Goal: Task Accomplishment & Management: Manage account settings

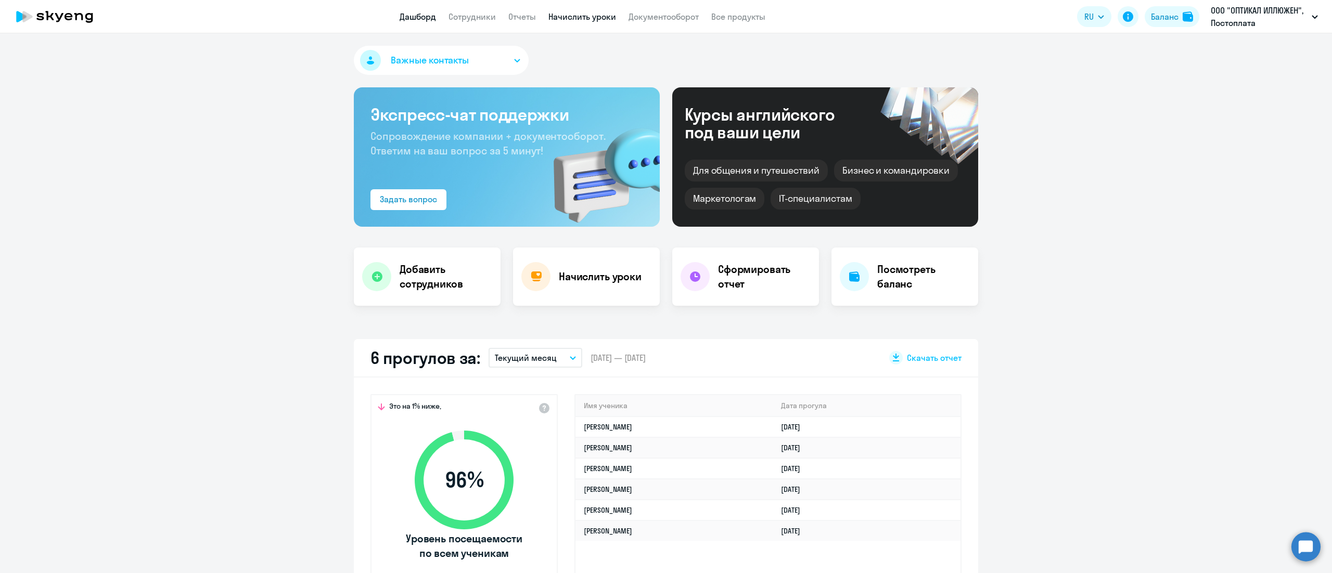
click at [568, 12] on link "Начислить уроки" at bounding box center [582, 16] width 68 height 10
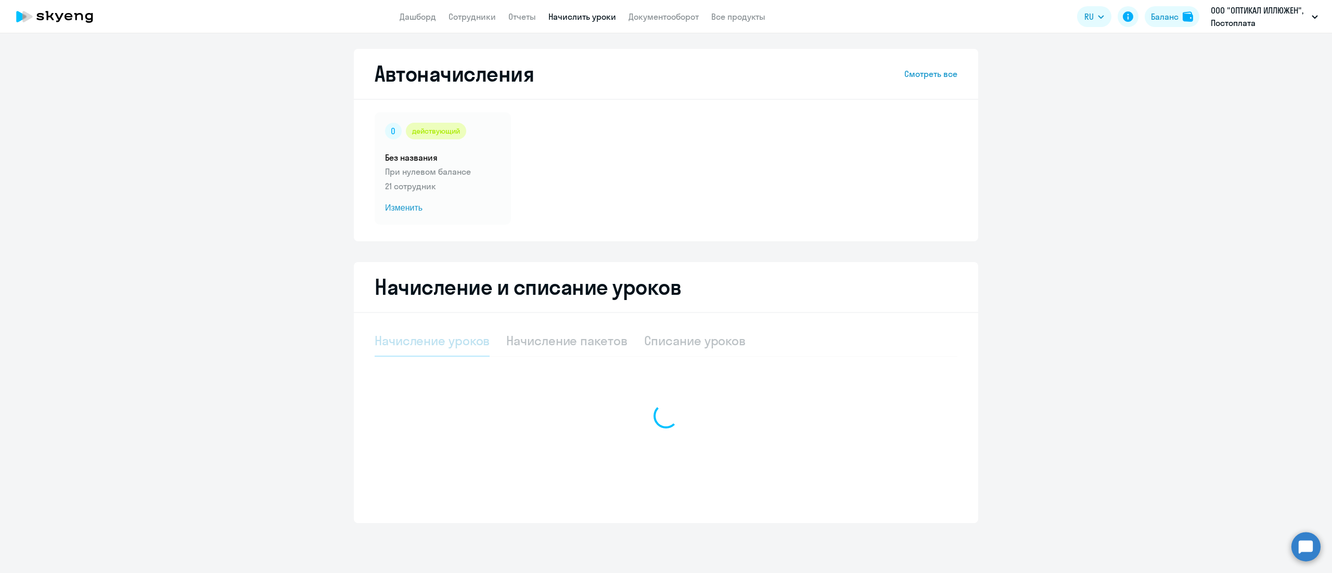
select select "10"
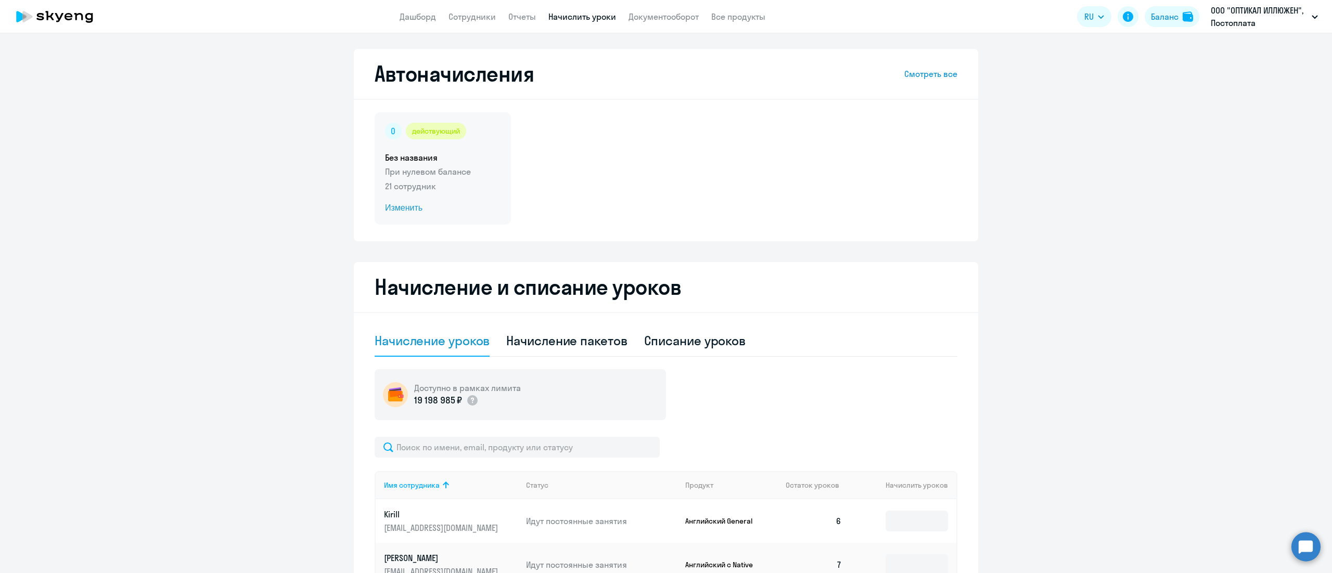
click at [497, 143] on div "действующий Без названия При нулевом балансе 21 сотрудник Изменить" at bounding box center [443, 168] width 136 height 112
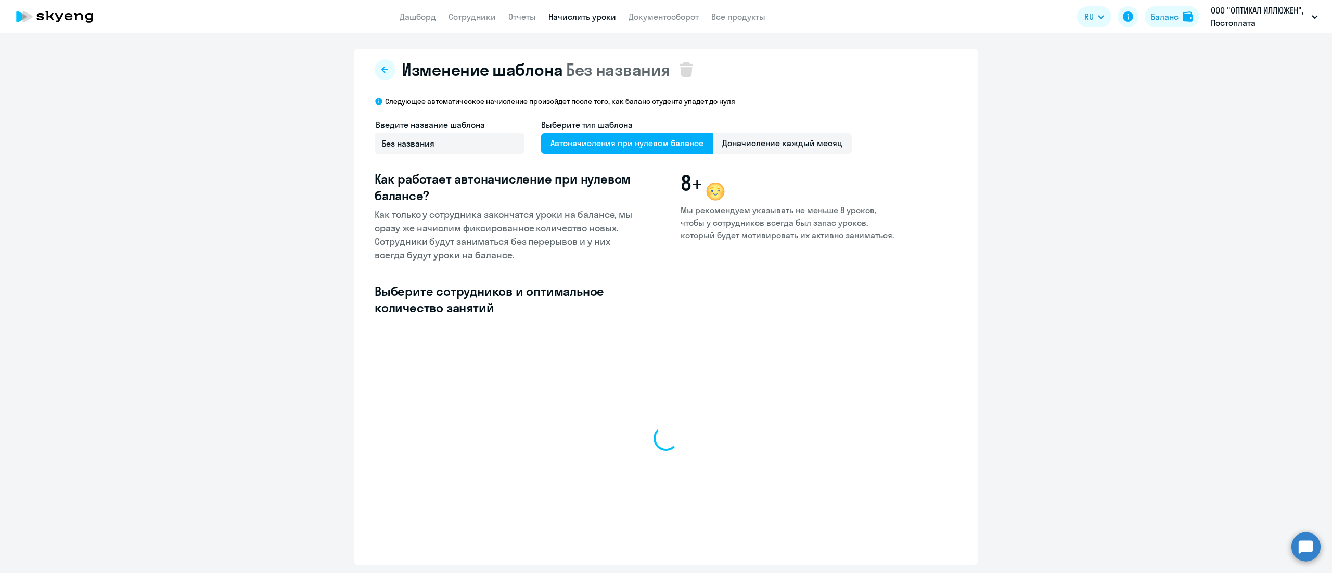
select select "10"
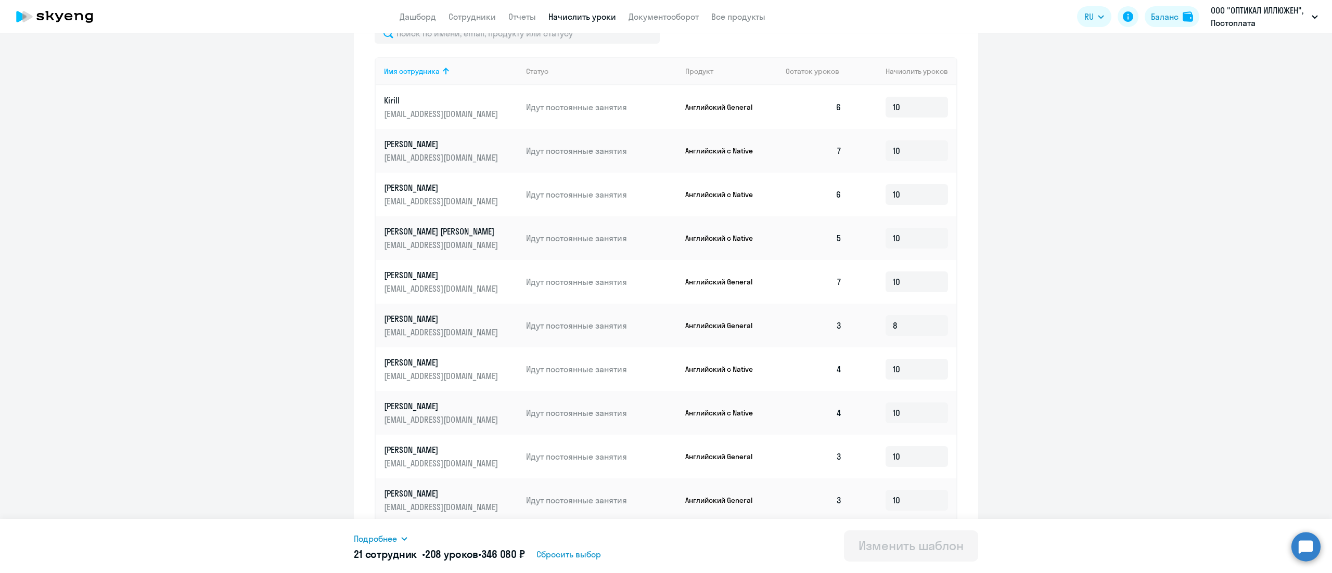
scroll to position [342, 0]
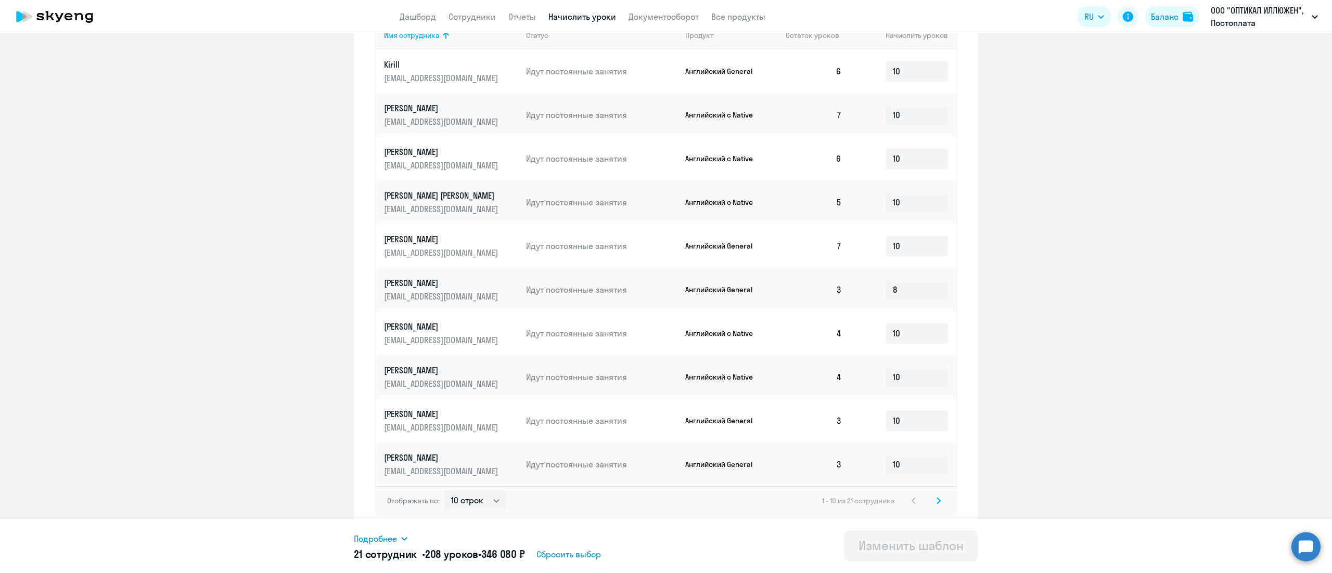
click at [934, 504] on svg-icon at bounding box center [938, 501] width 12 height 12
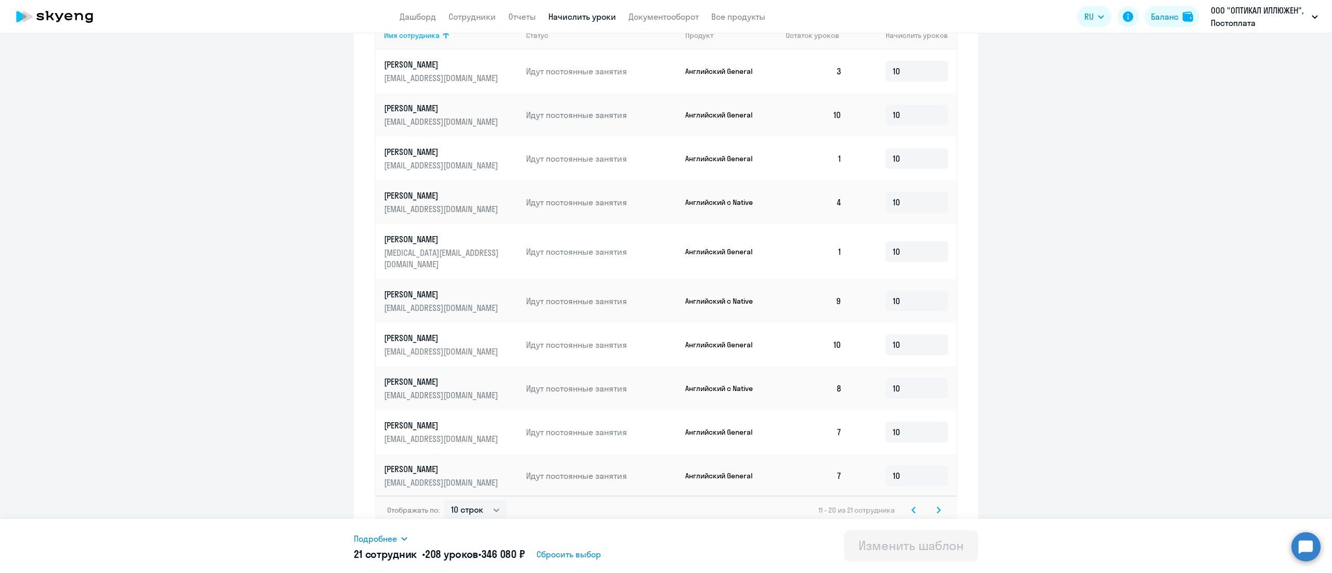
click at [934, 504] on svg-icon at bounding box center [938, 510] width 12 height 12
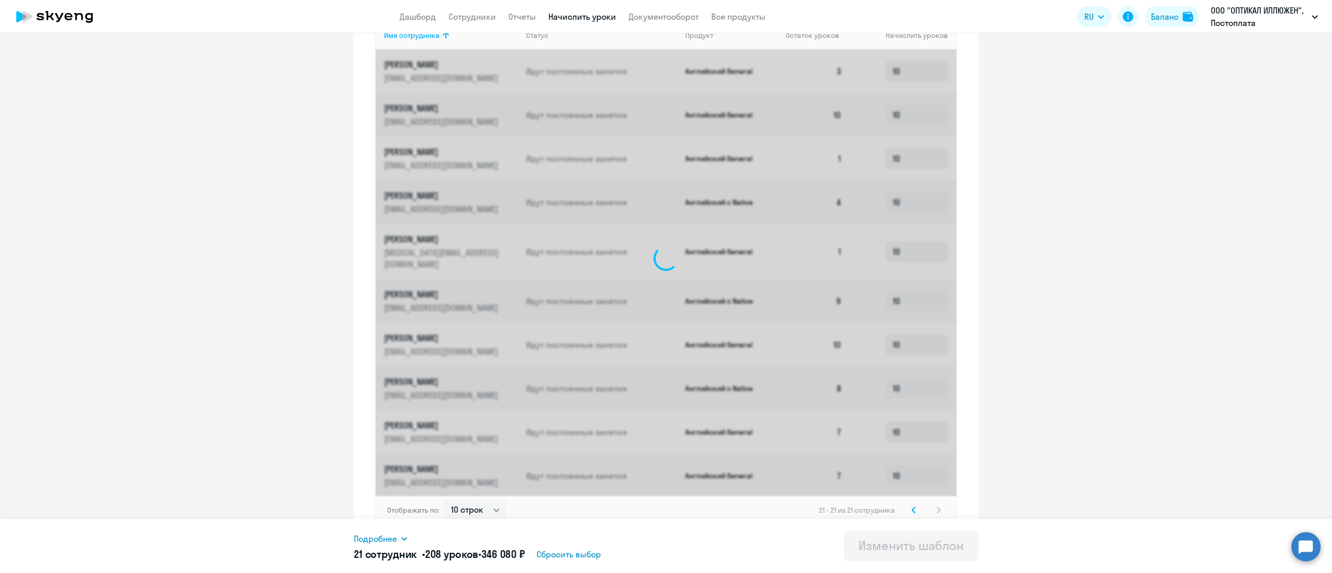
scroll to position [33, 0]
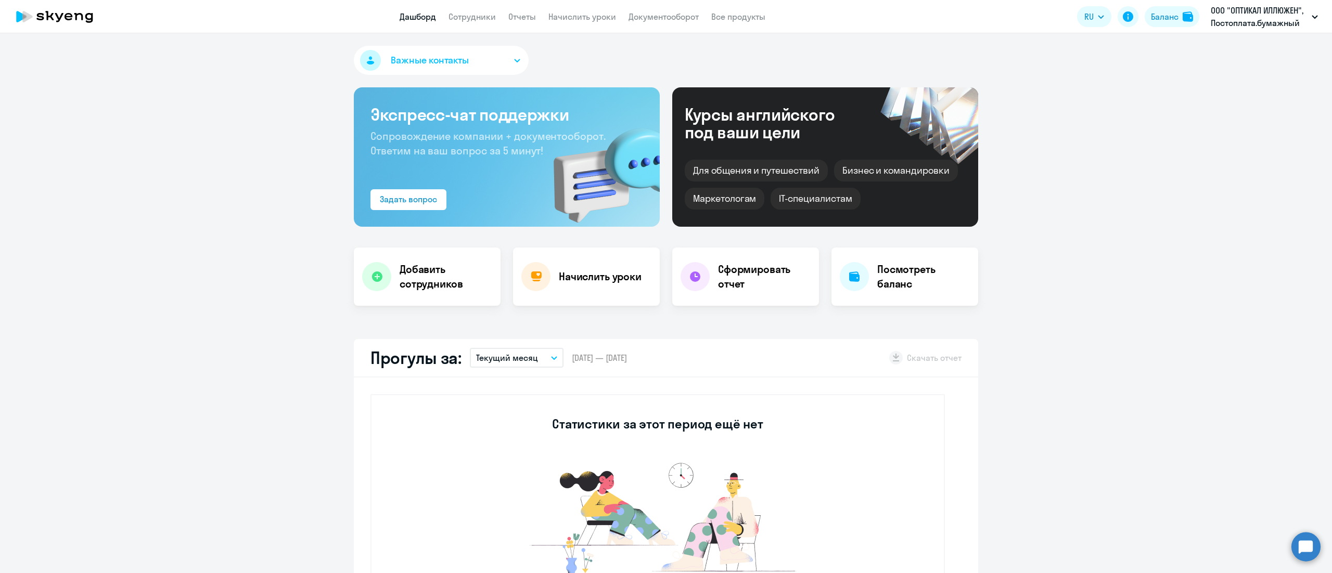
select select "30"
click at [564, 11] on link "Начислить уроки" at bounding box center [582, 16] width 68 height 10
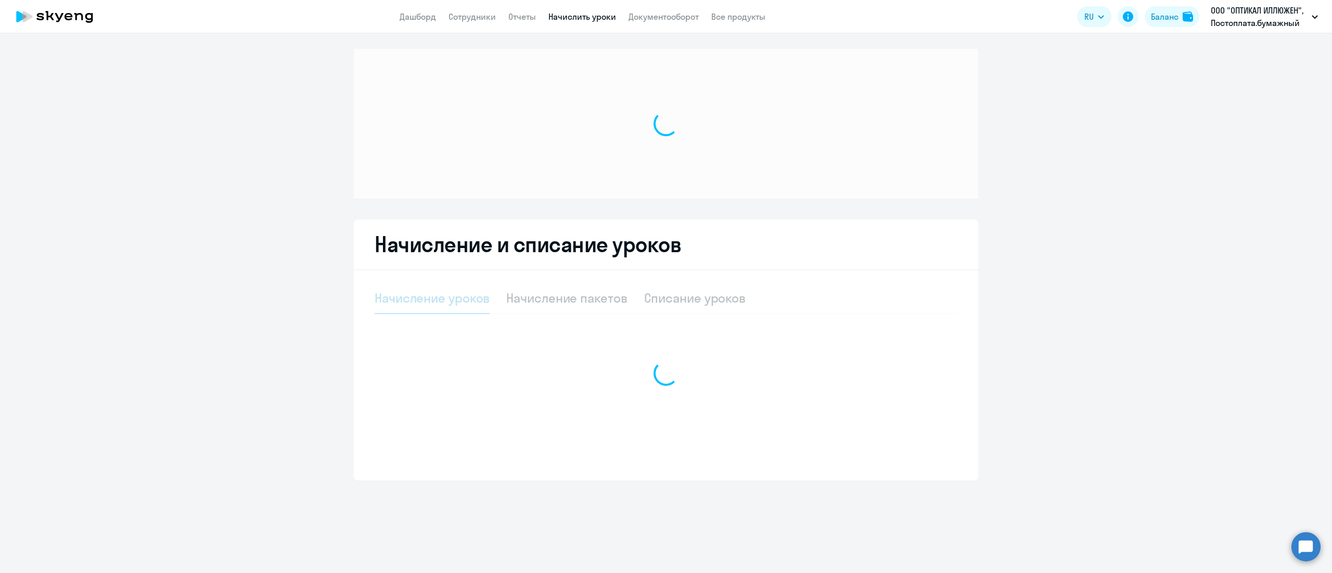
select select "10"
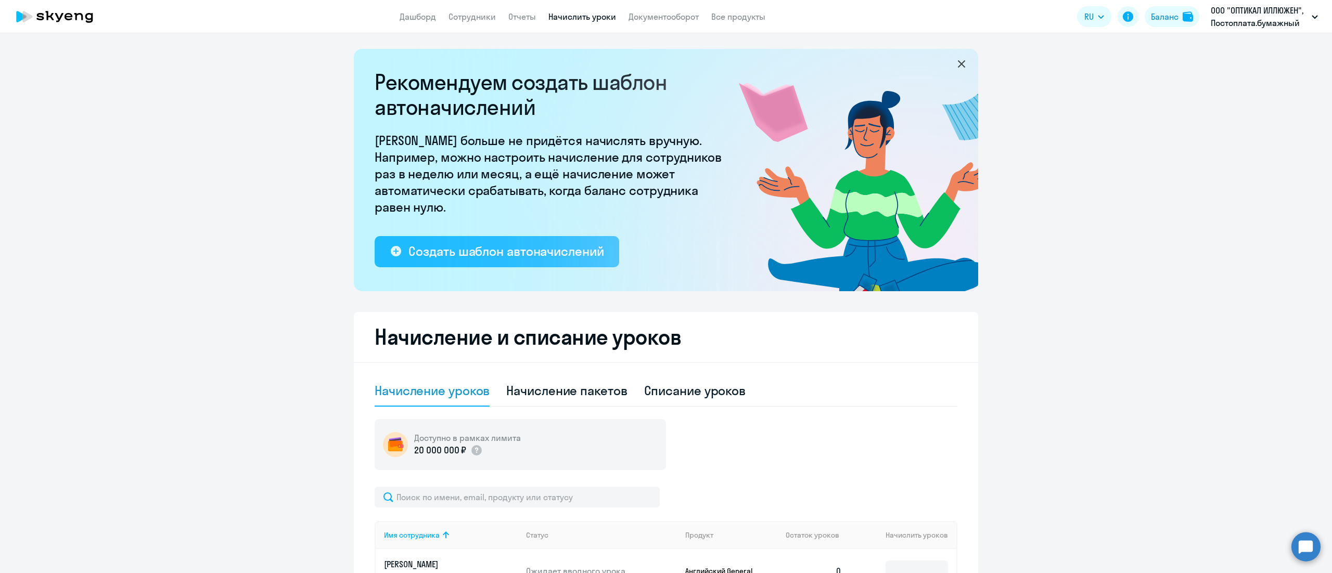
click at [490, 262] on button "Создать шаблон автоначислений" at bounding box center [497, 251] width 244 height 31
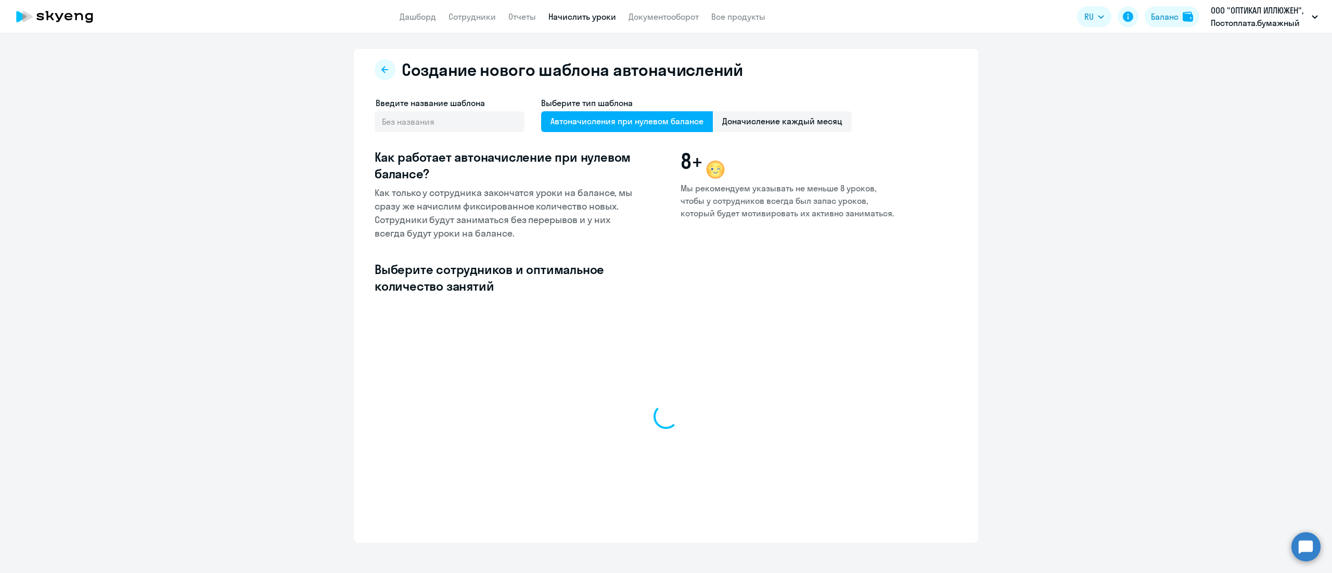
select select "10"
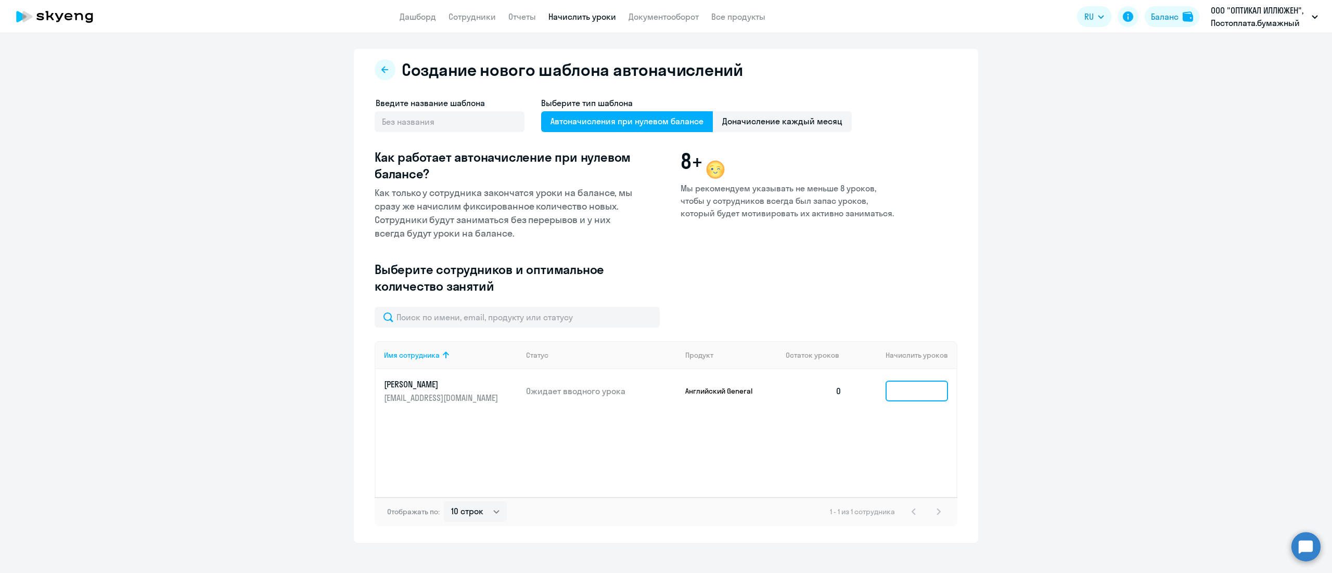
click at [899, 392] on input at bounding box center [916, 391] width 62 height 21
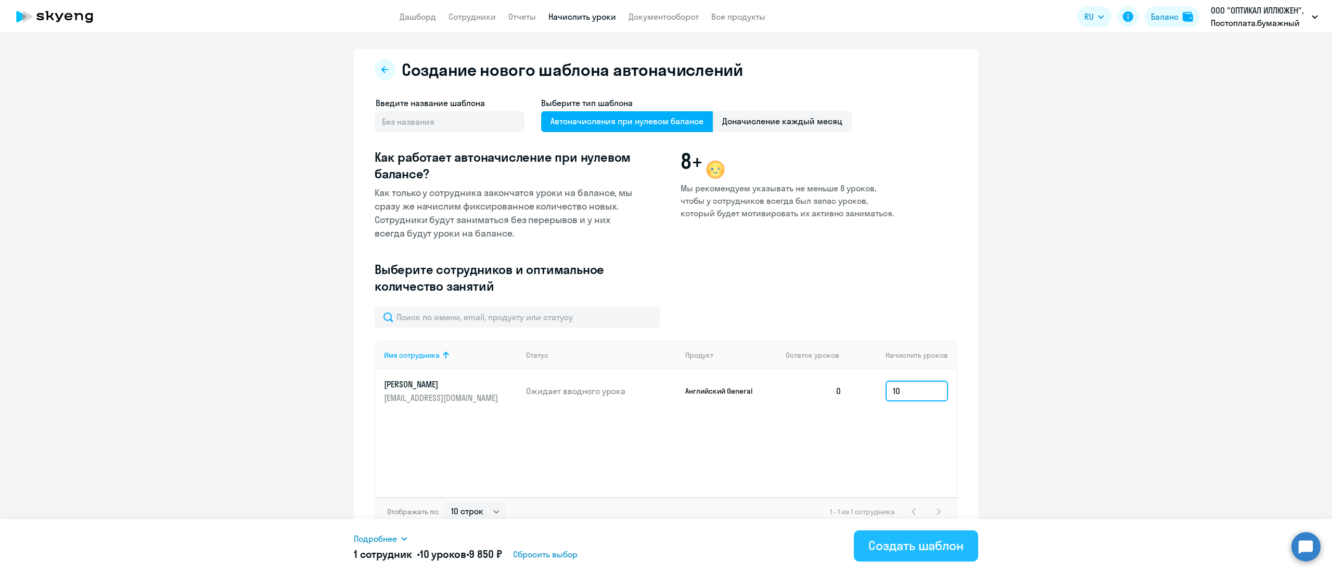
type input "10"
click at [948, 537] on div "Создать шаблон" at bounding box center [915, 545] width 95 height 17
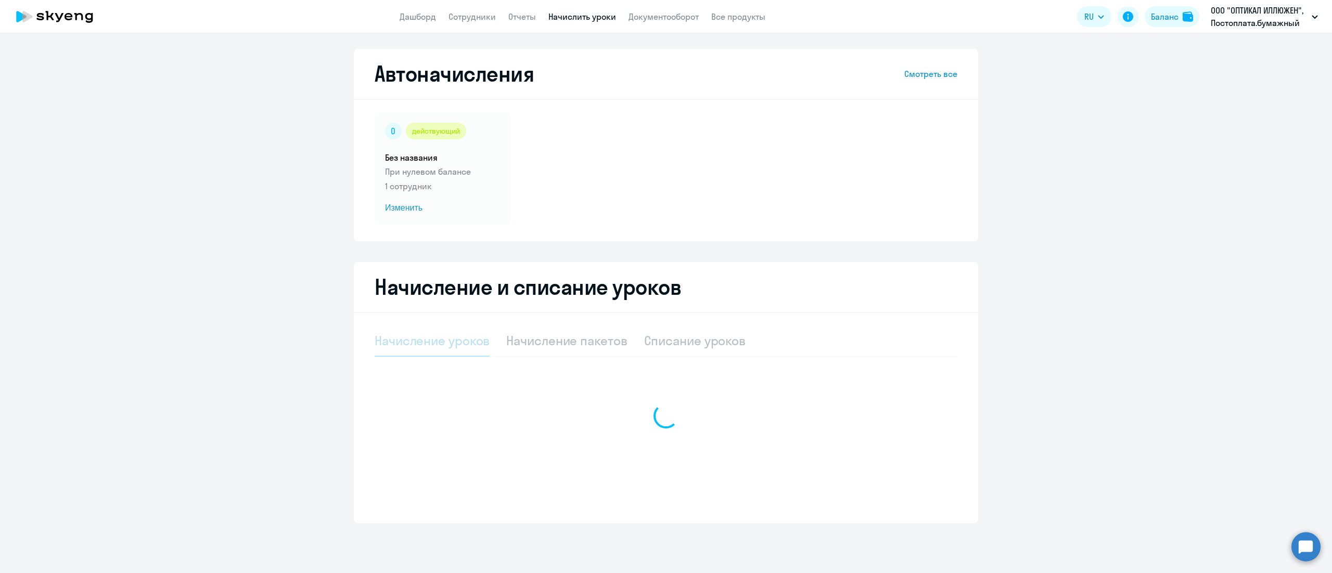
select select "10"
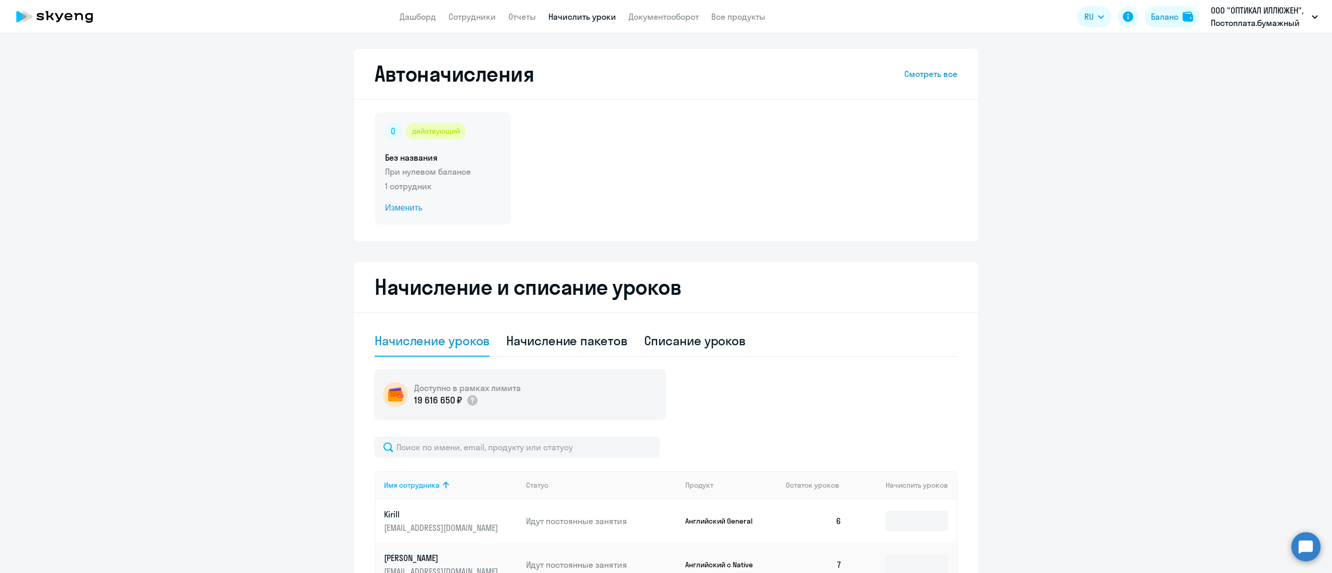
click at [469, 178] on div "действующий Без названия При нулевом балансе 1 сотрудник Изменить" at bounding box center [443, 168] width 136 height 112
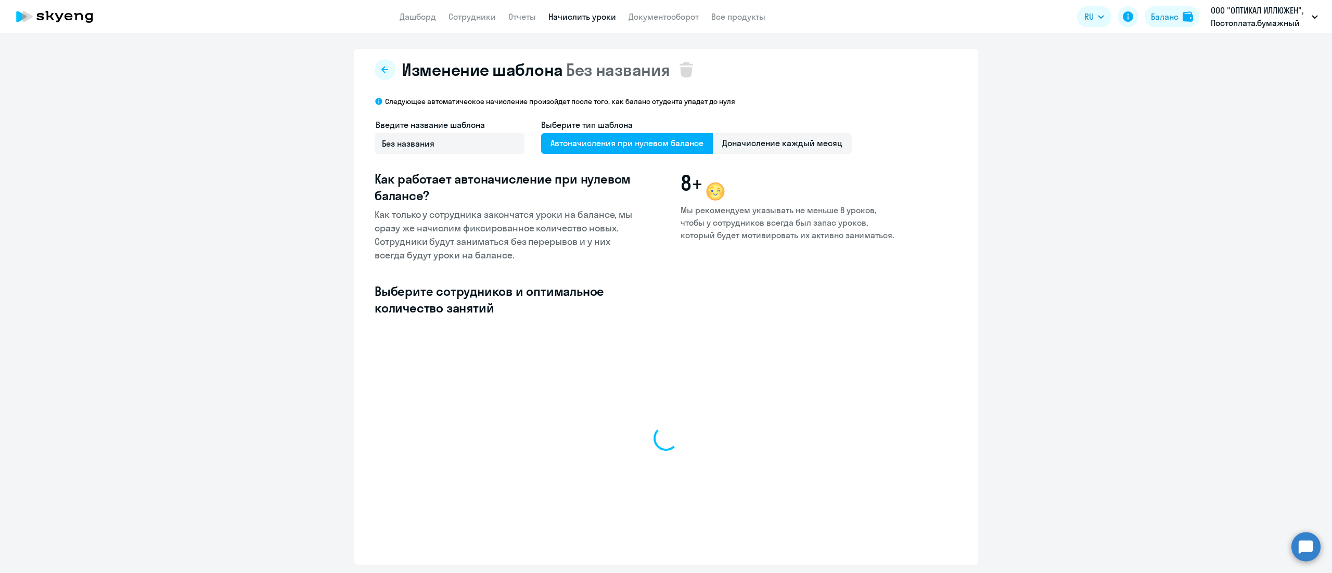
select select "10"
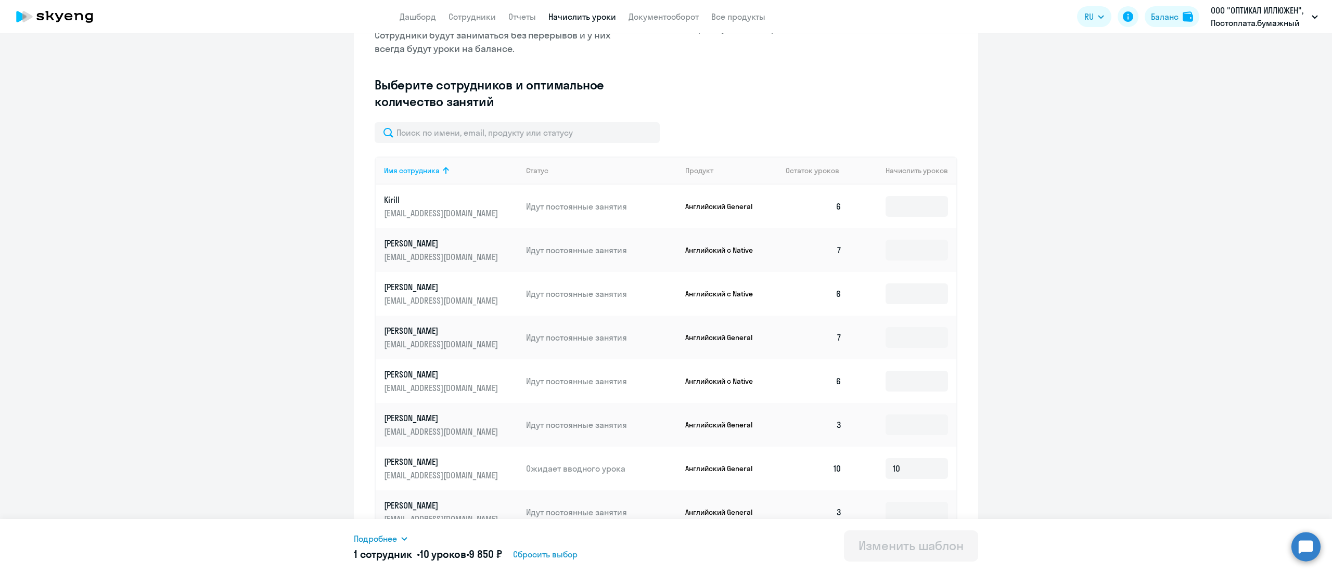
scroll to position [208, 0]
click at [909, 209] on input at bounding box center [916, 205] width 62 height 21
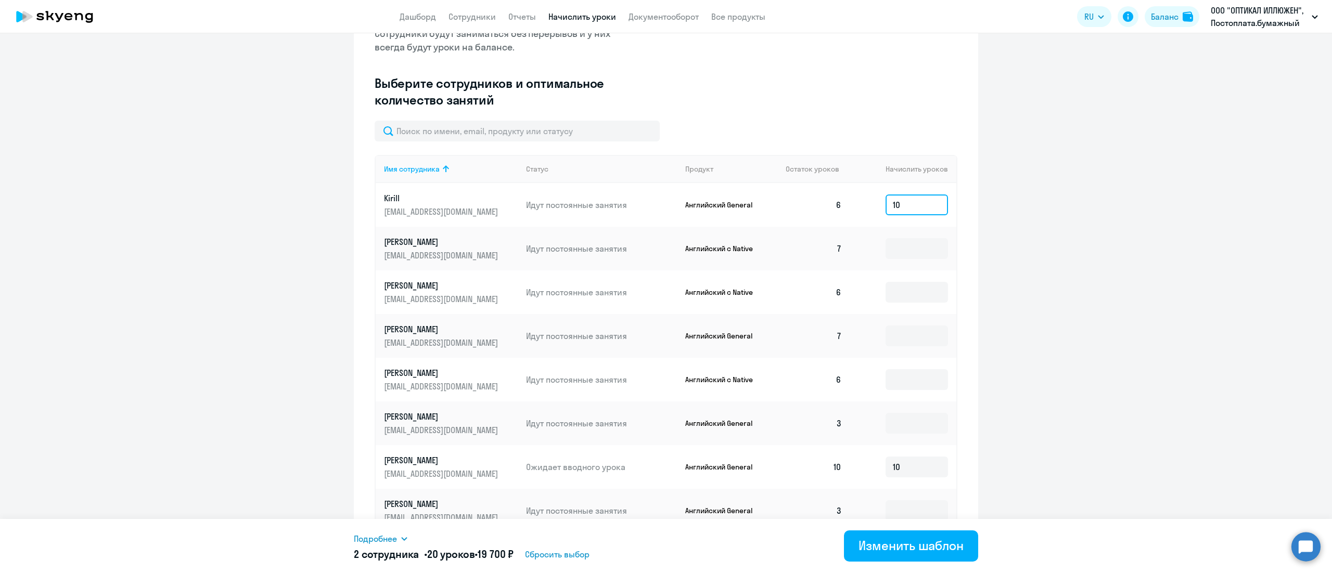
type input "10"
click at [904, 260] on td at bounding box center [903, 249] width 106 height 44
click at [906, 251] on input at bounding box center [916, 248] width 62 height 21
type input "10"
click at [905, 290] on input at bounding box center [916, 292] width 62 height 21
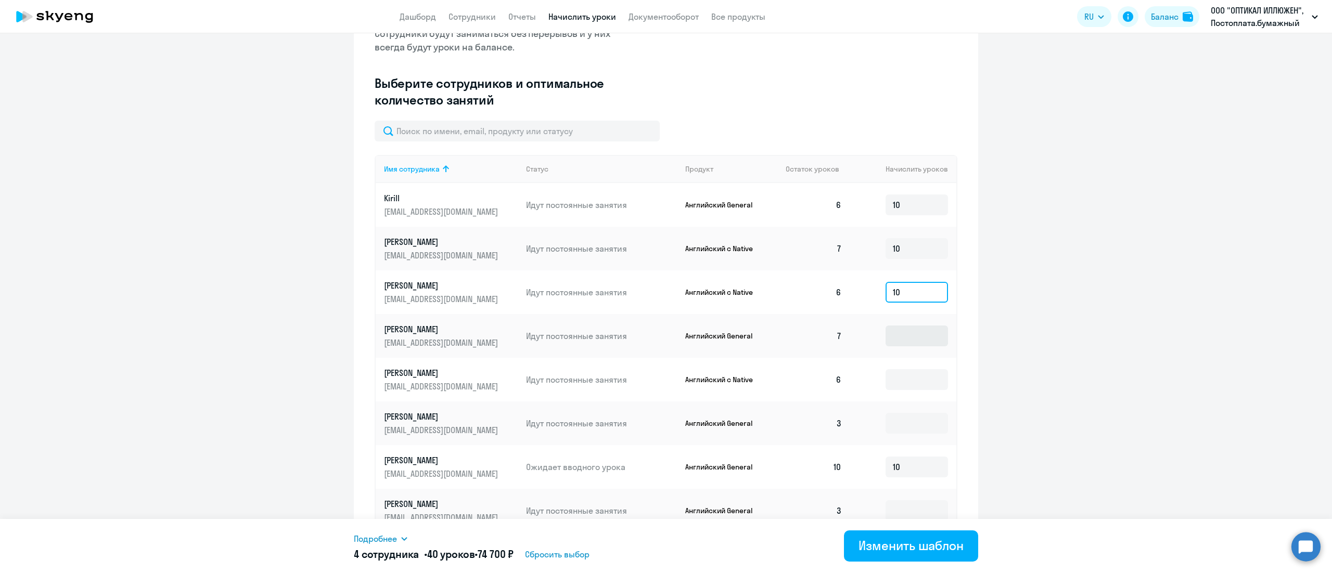
type input "10"
click at [900, 330] on input at bounding box center [916, 336] width 62 height 21
type input "10"
click at [894, 376] on input at bounding box center [916, 379] width 62 height 21
type input "10"
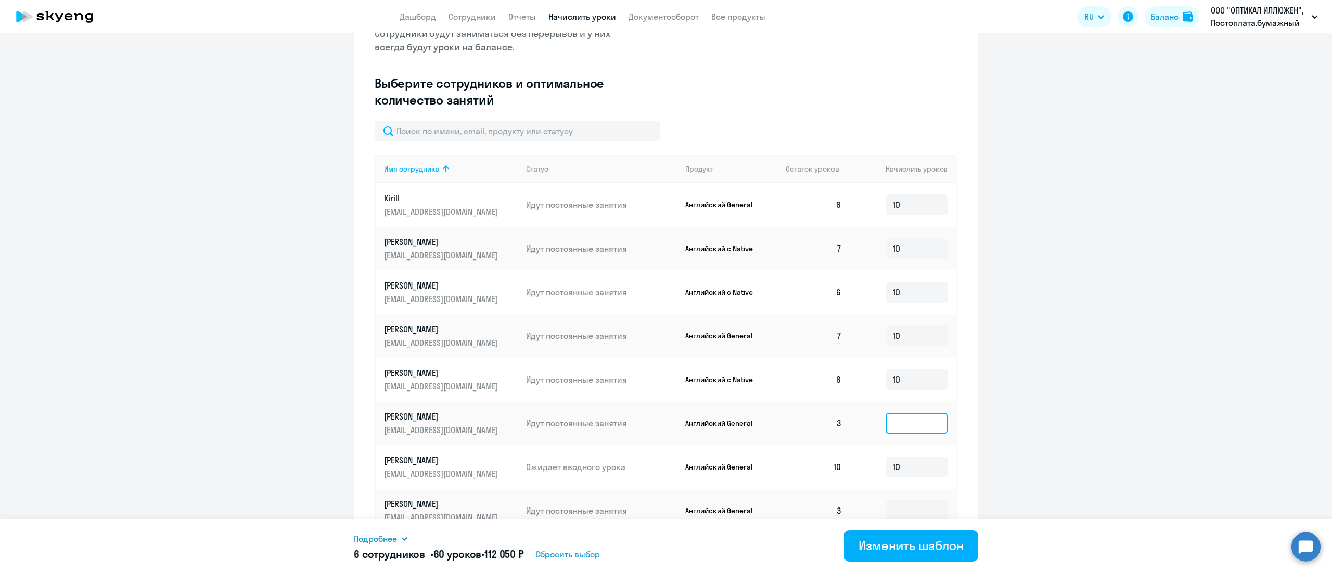
click at [898, 424] on input at bounding box center [916, 423] width 62 height 21
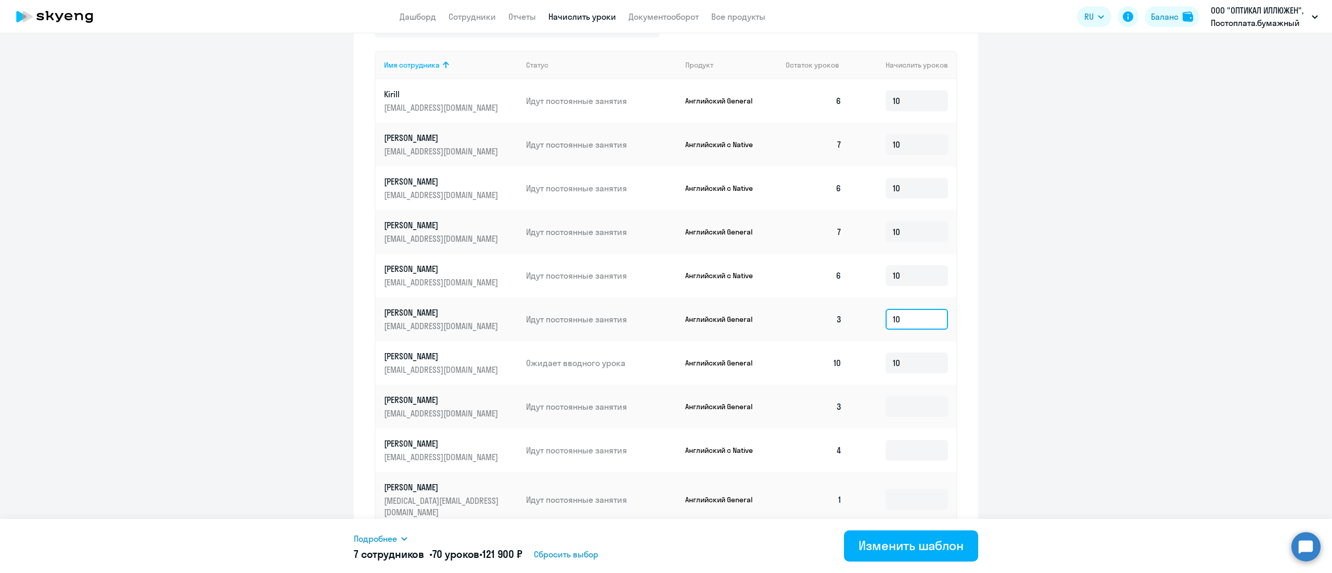
scroll to position [342, 0]
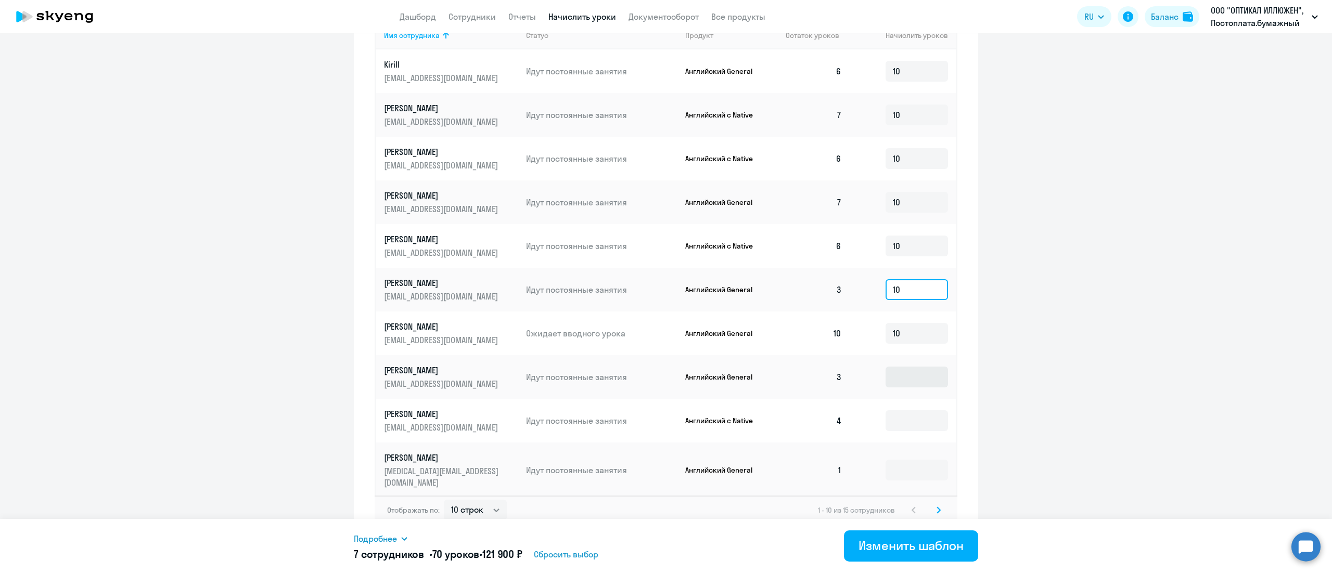
type input "10"
click at [899, 374] on input at bounding box center [916, 377] width 62 height 21
type input "10"
click at [898, 424] on input at bounding box center [916, 420] width 62 height 21
type input "10"
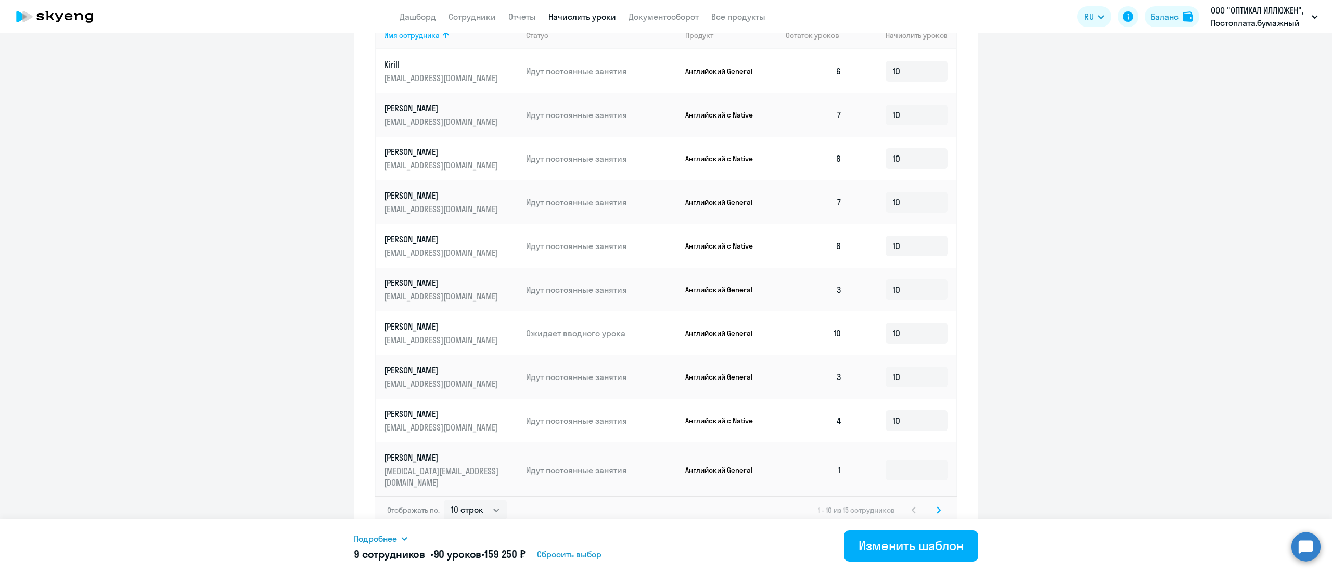
click at [897, 451] on td at bounding box center [903, 470] width 106 height 55
click at [899, 463] on input at bounding box center [916, 470] width 62 height 21
type input "10"
click at [940, 537] on div "Изменить шаблон" at bounding box center [910, 545] width 105 height 17
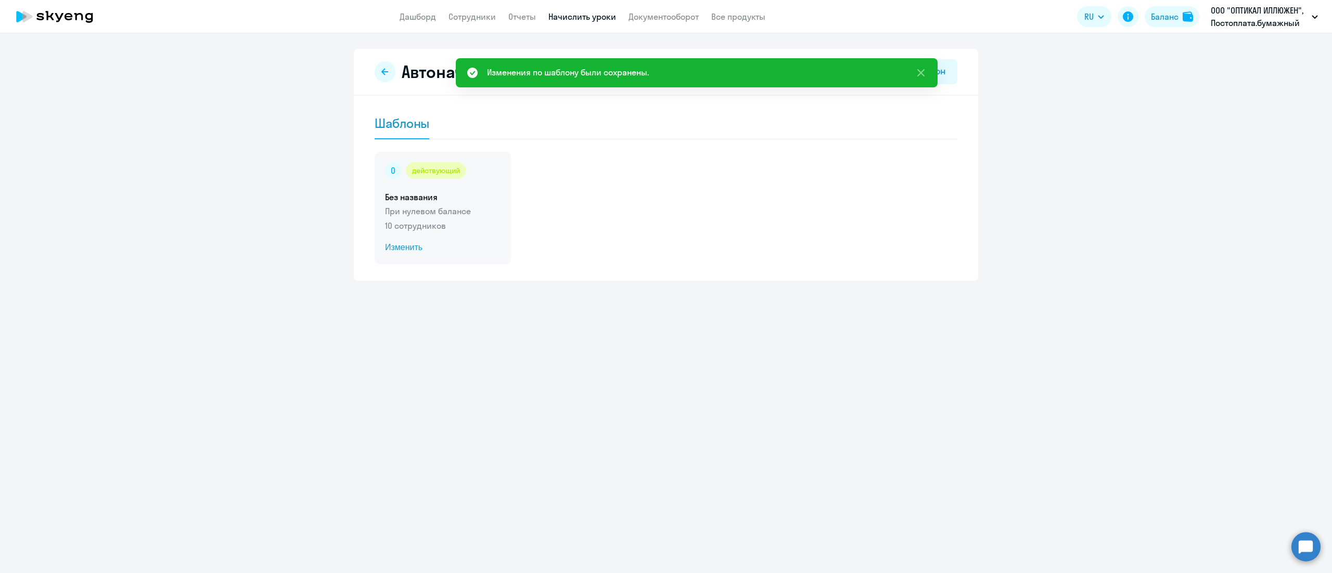
click at [434, 234] on div "действующий Без названия При нулевом балансе 10 сотрудников Изменить" at bounding box center [443, 208] width 136 height 112
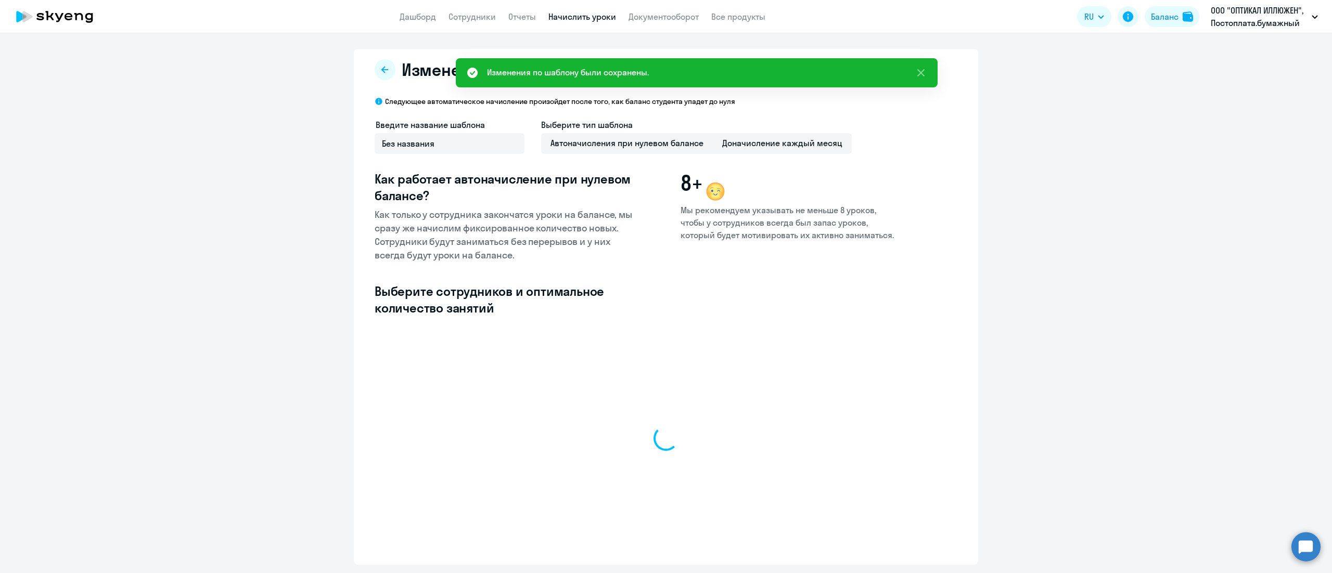
select select "10"
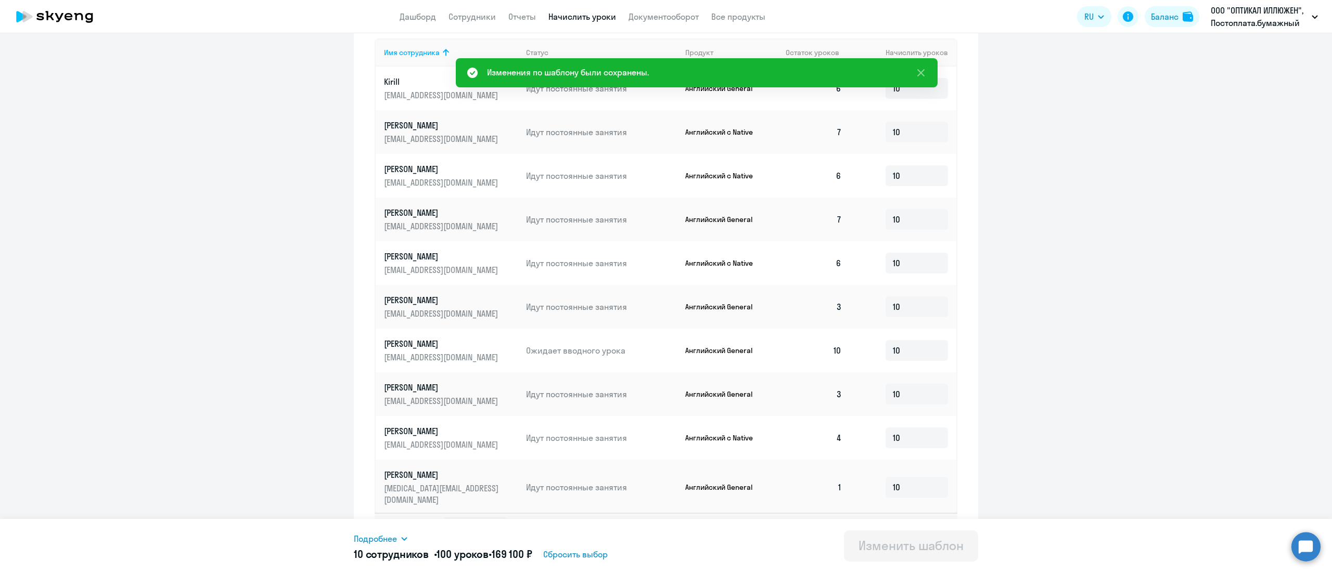
scroll to position [342, 0]
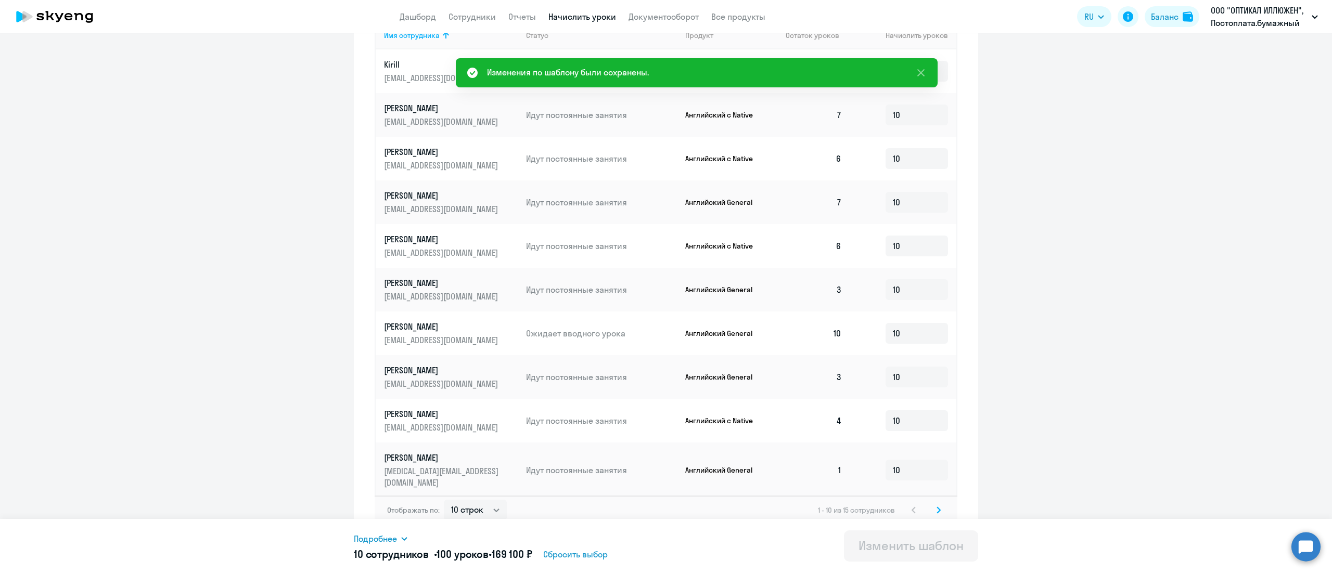
click at [935, 504] on svg-icon at bounding box center [938, 510] width 12 height 12
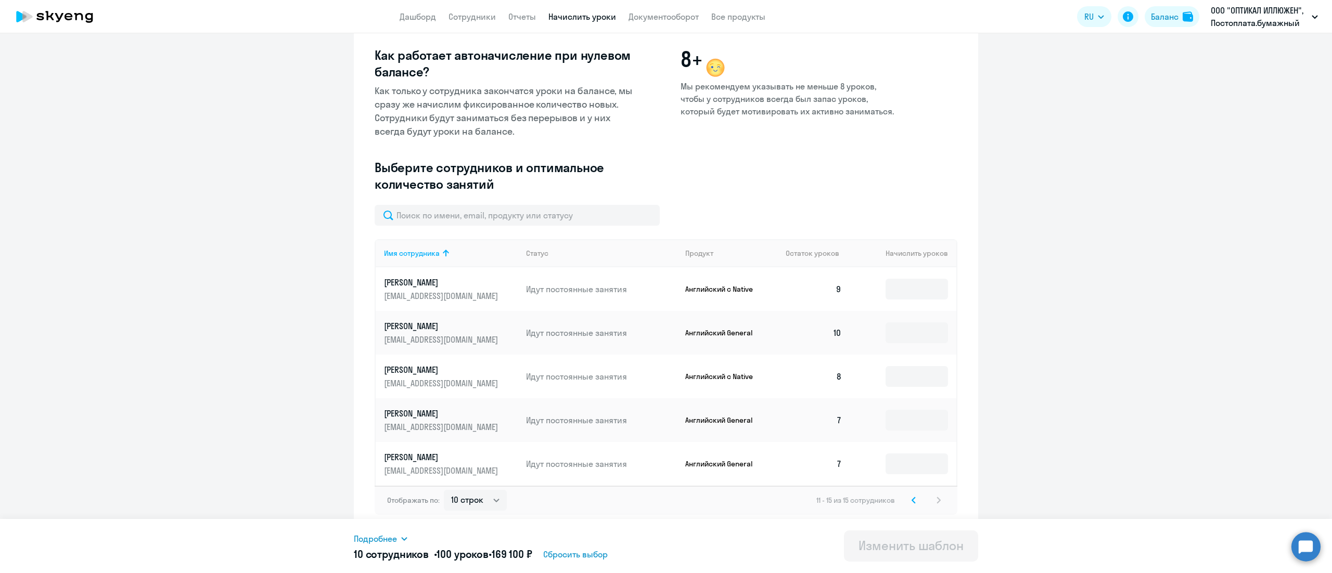
scroll to position [123, 0]
click at [885, 282] on input at bounding box center [916, 289] width 62 height 21
type input "10"
click at [895, 332] on input at bounding box center [916, 333] width 62 height 21
type input "10"
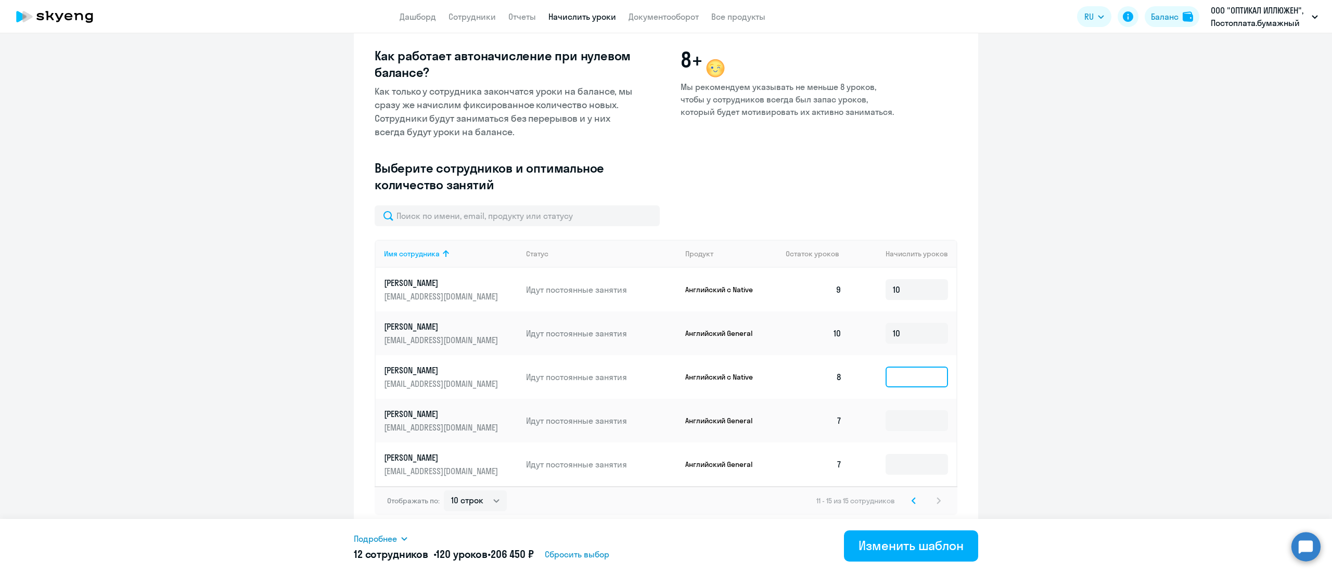
click at [904, 377] on input at bounding box center [916, 377] width 62 height 21
type input "10"
click at [904, 411] on input at bounding box center [916, 420] width 62 height 21
type input "10"
click at [899, 461] on input at bounding box center [916, 464] width 62 height 21
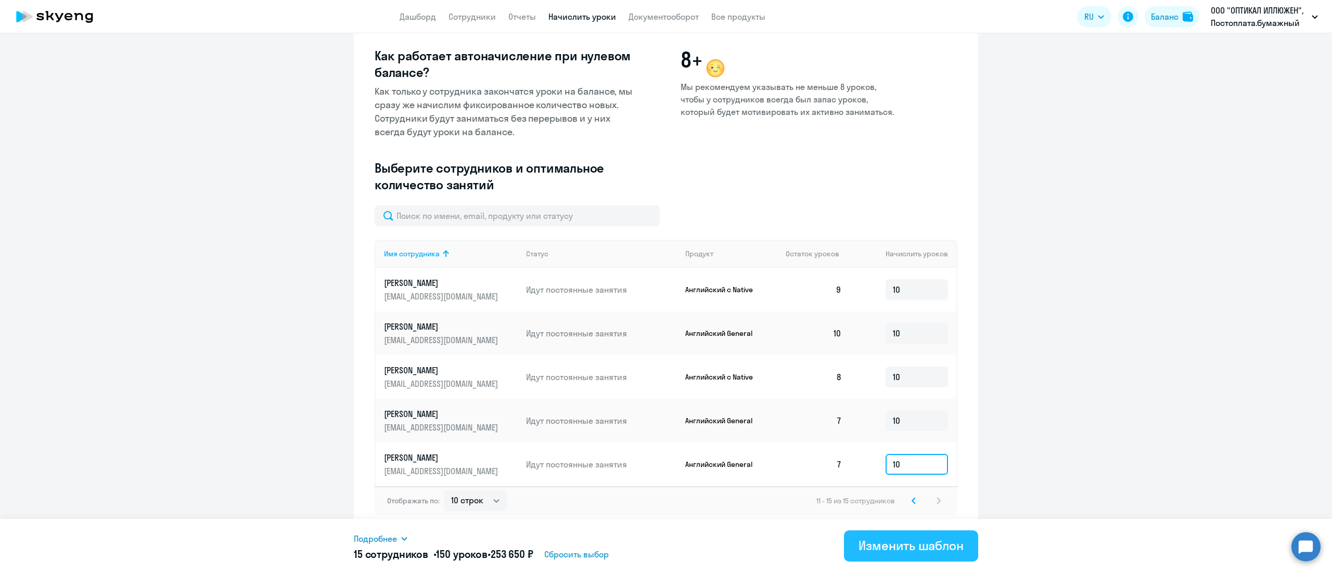
type input "10"
click at [946, 545] on div "Изменить шаблон" at bounding box center [910, 545] width 105 height 17
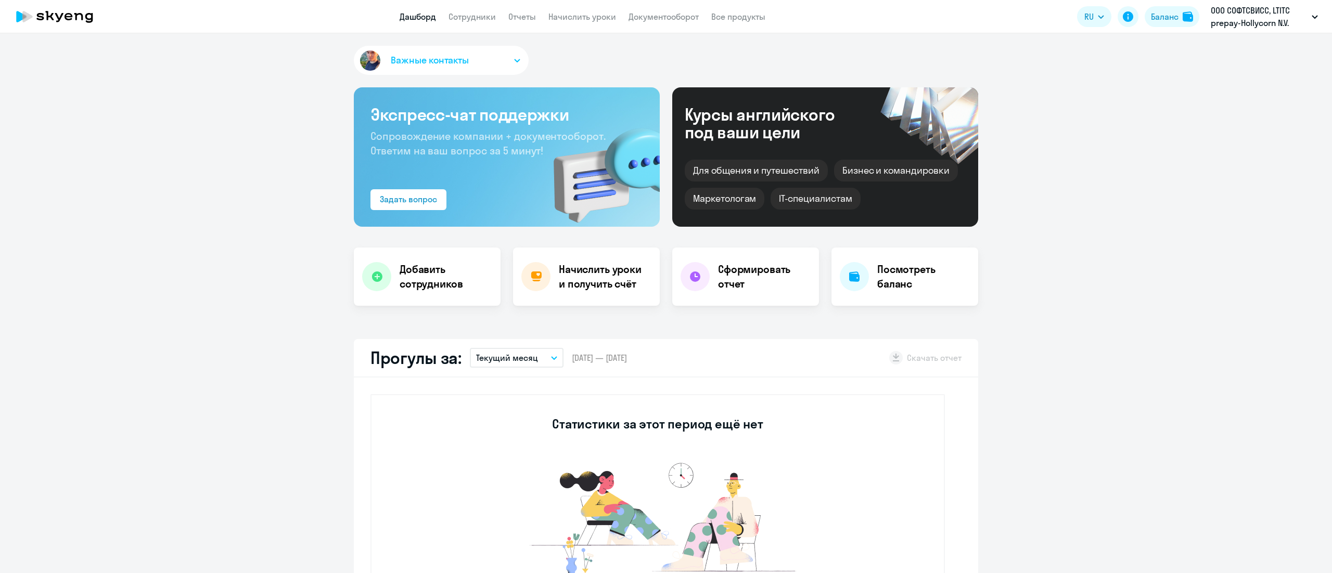
select select "30"
click at [592, 14] on link "Начислить уроки" at bounding box center [582, 16] width 68 height 10
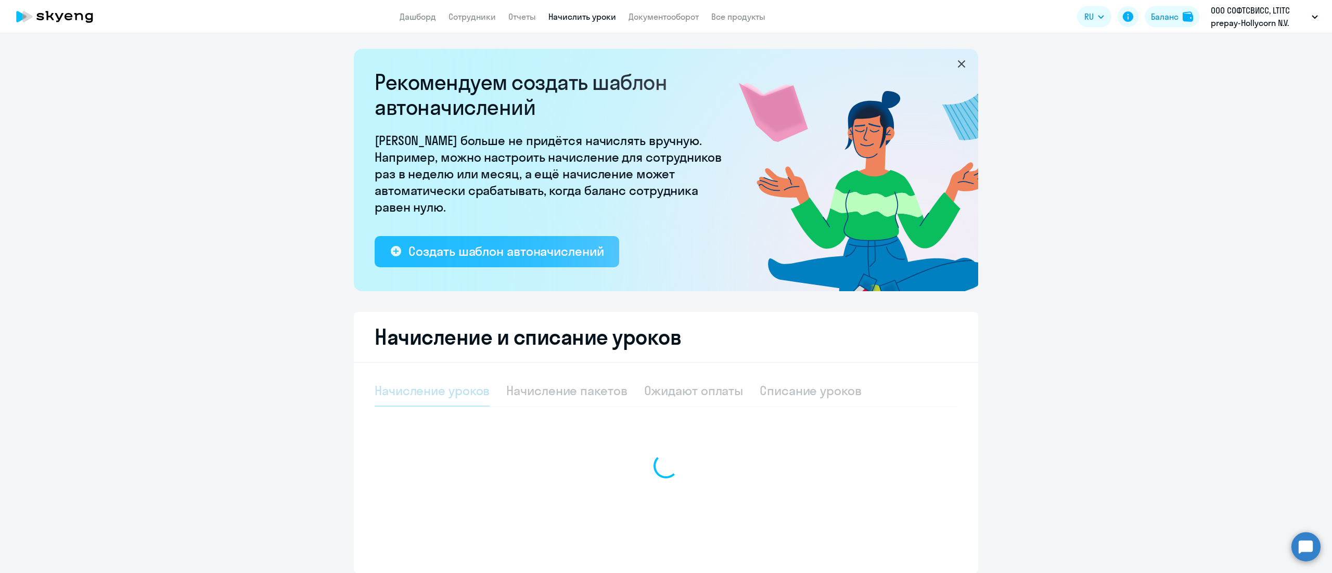
select select "10"
